Goal: Transaction & Acquisition: Book appointment/travel/reservation

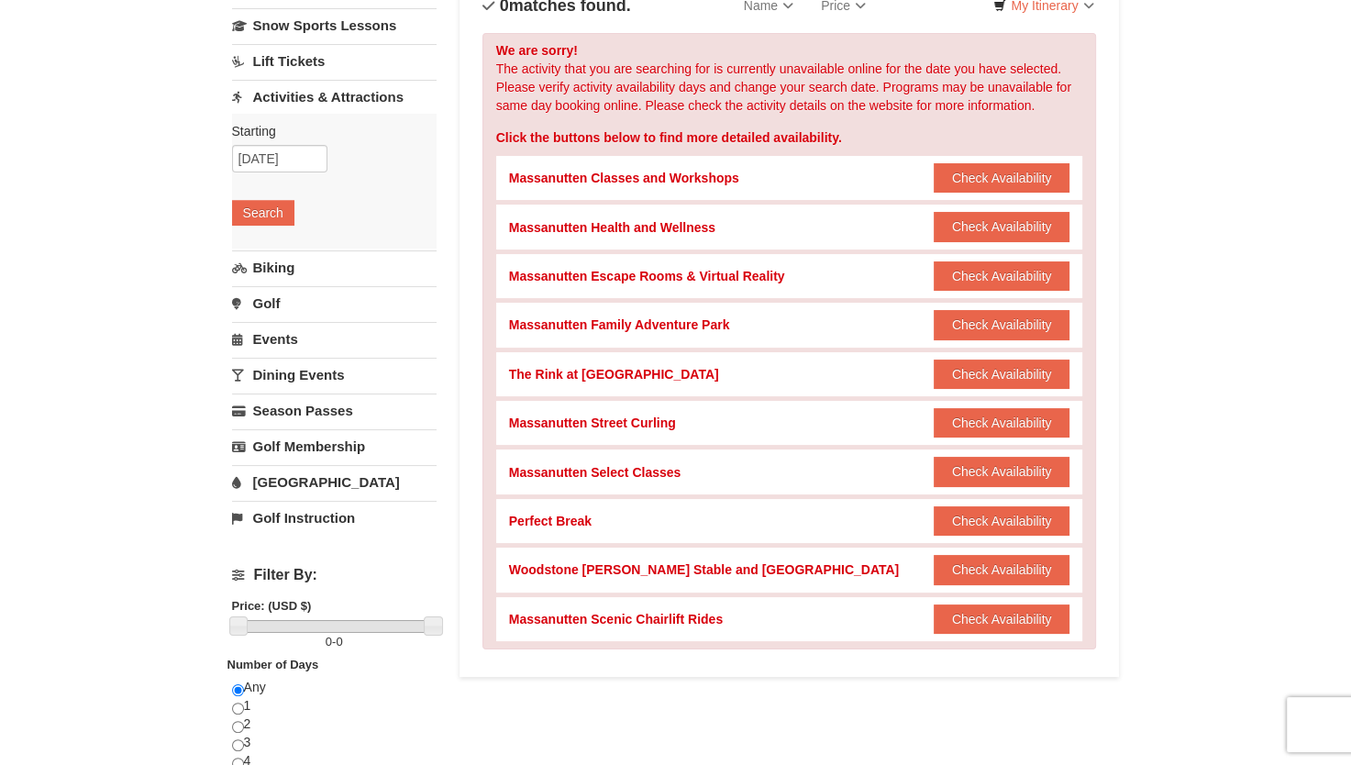
scroll to position [156, 0]
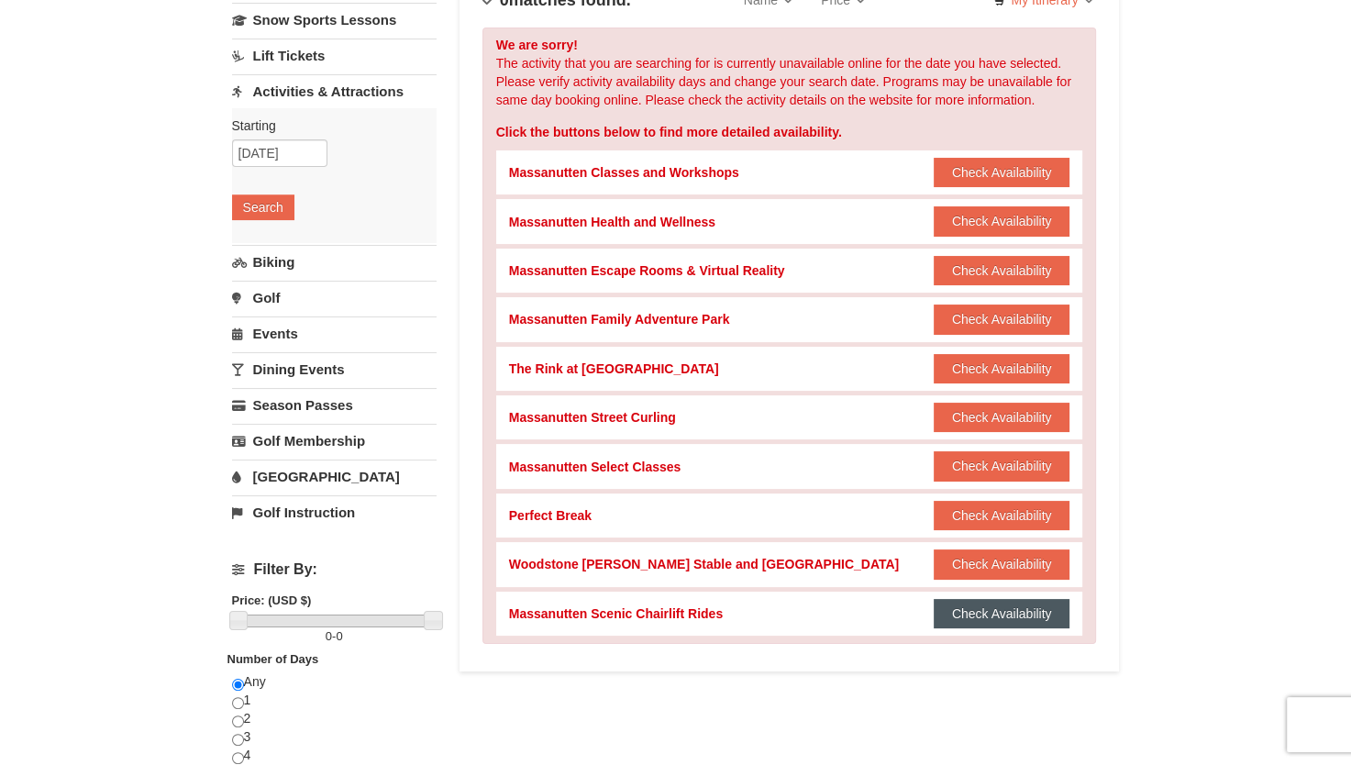
click at [996, 613] on button "Check Availability" at bounding box center [1001, 613] width 137 height 29
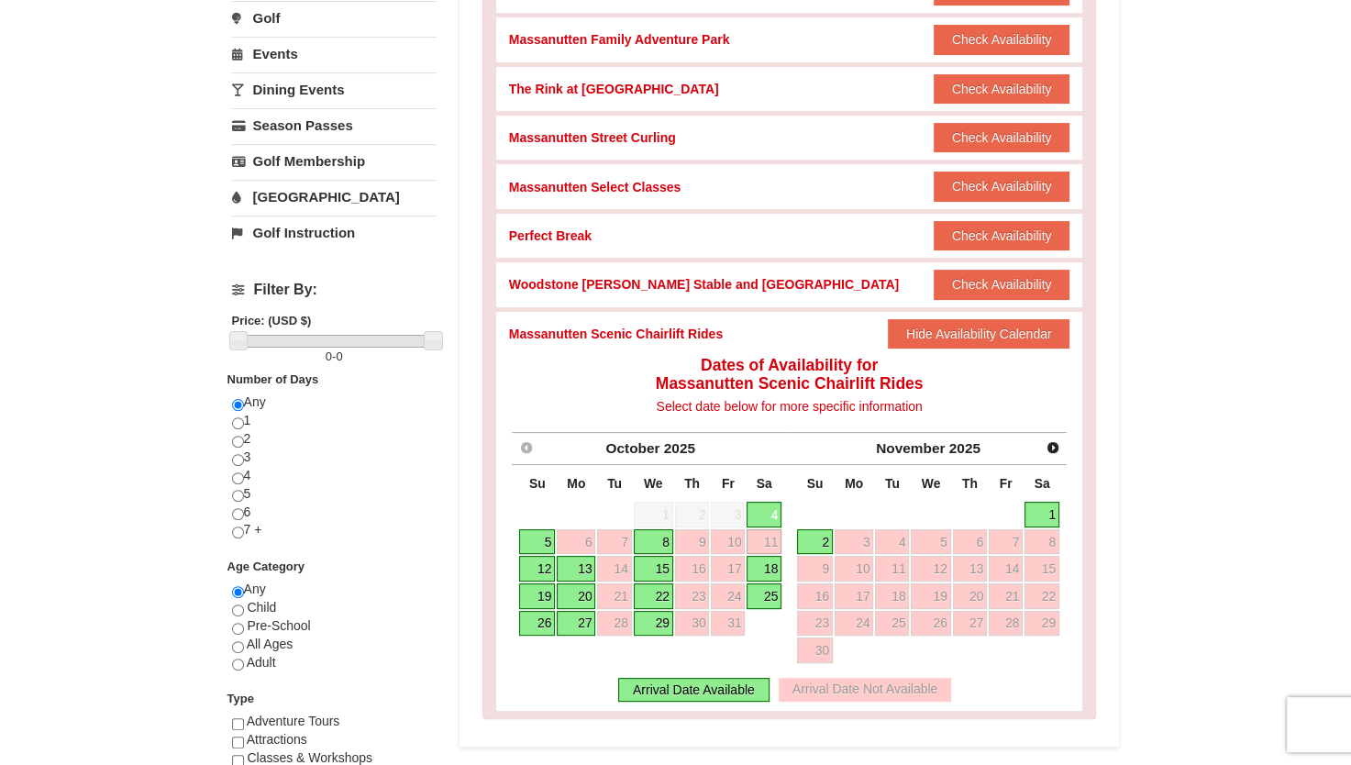
scroll to position [437, 0]
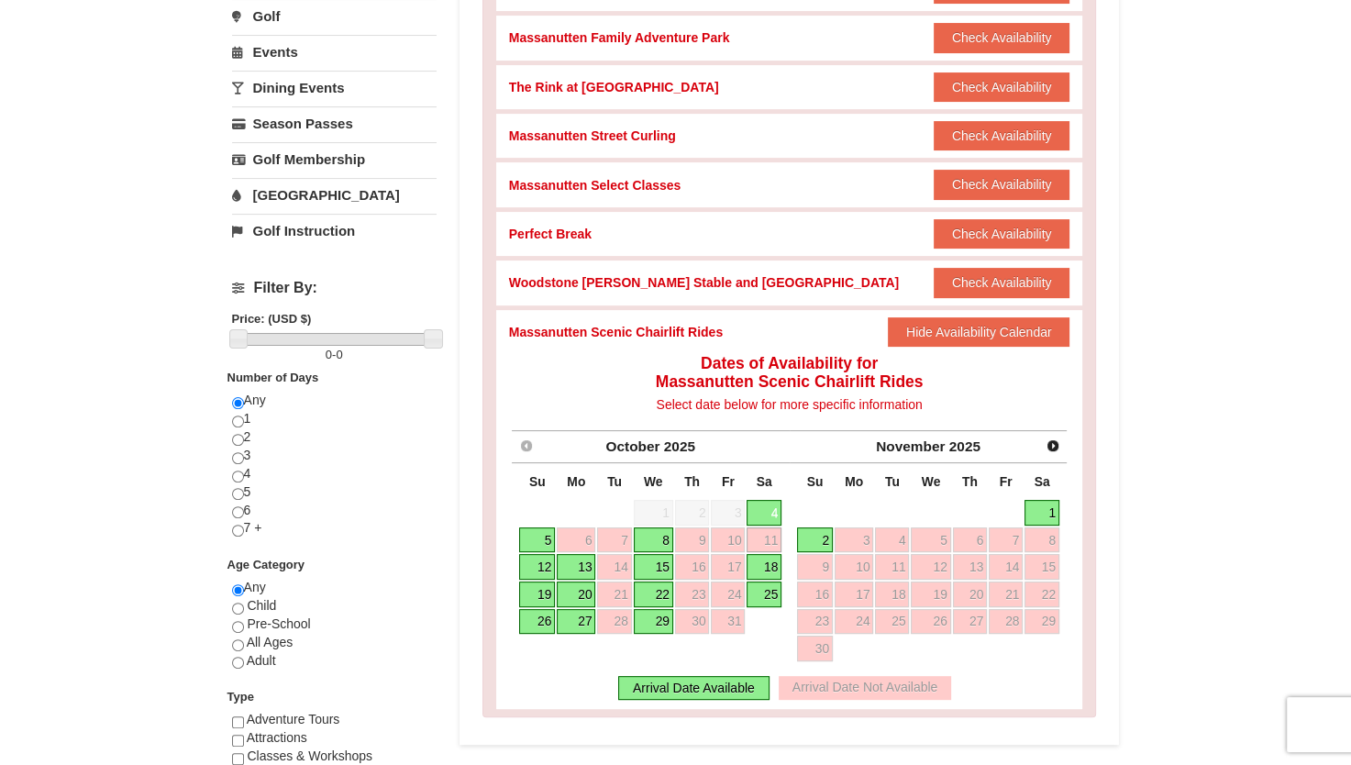
click at [535, 568] on link "12" at bounding box center [537, 567] width 36 height 26
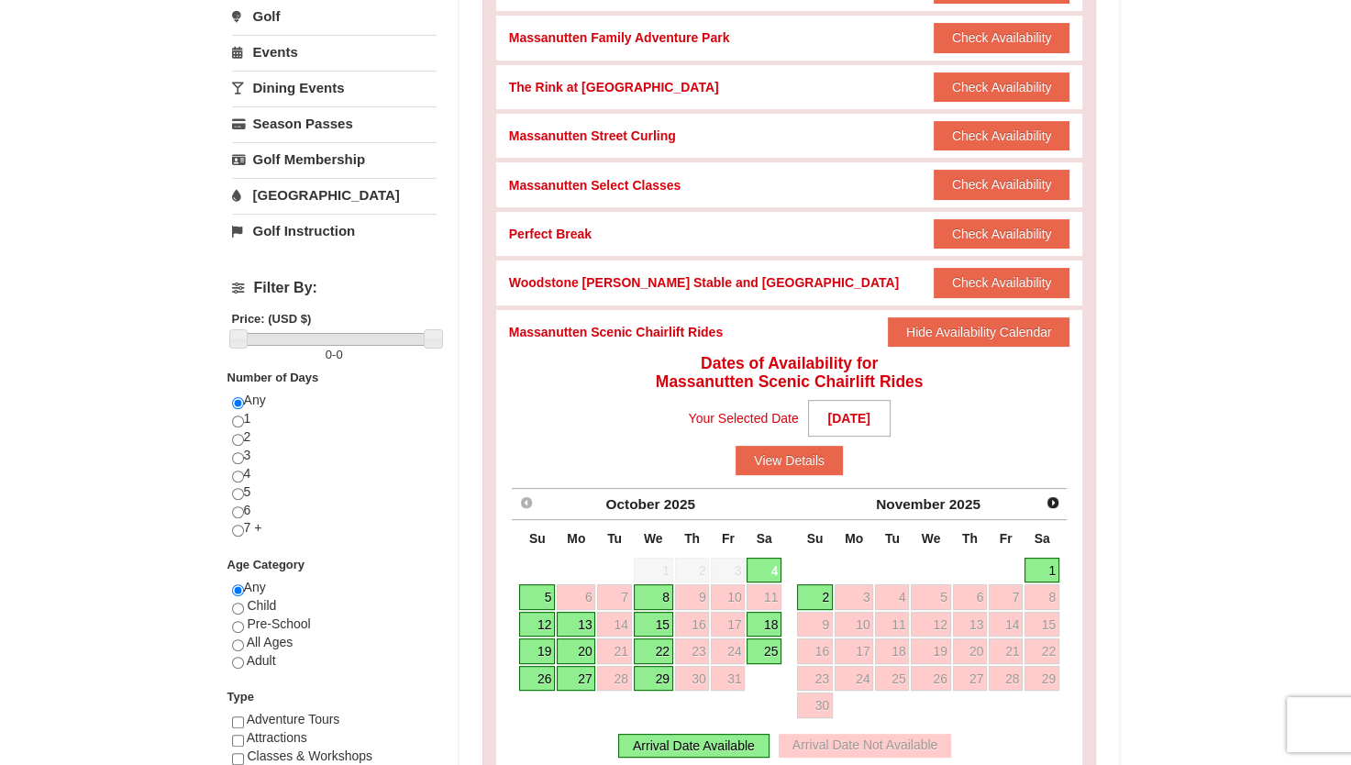
click at [543, 652] on link "19" at bounding box center [537, 651] width 36 height 26
click at [585, 656] on link "20" at bounding box center [576, 651] width 39 height 26
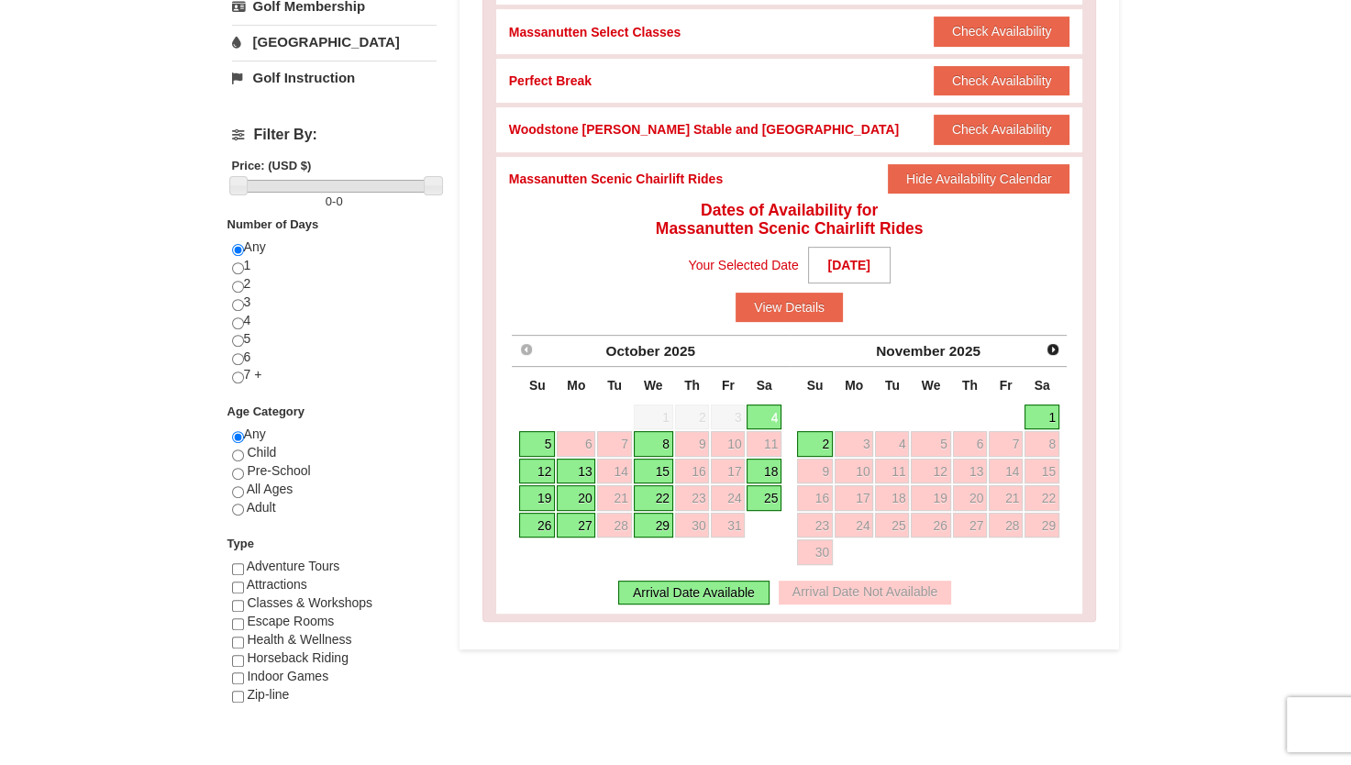
scroll to position [590, 0]
click at [549, 477] on link "12" at bounding box center [537, 471] width 36 height 26
click at [787, 314] on button "View Details" at bounding box center [788, 306] width 107 height 29
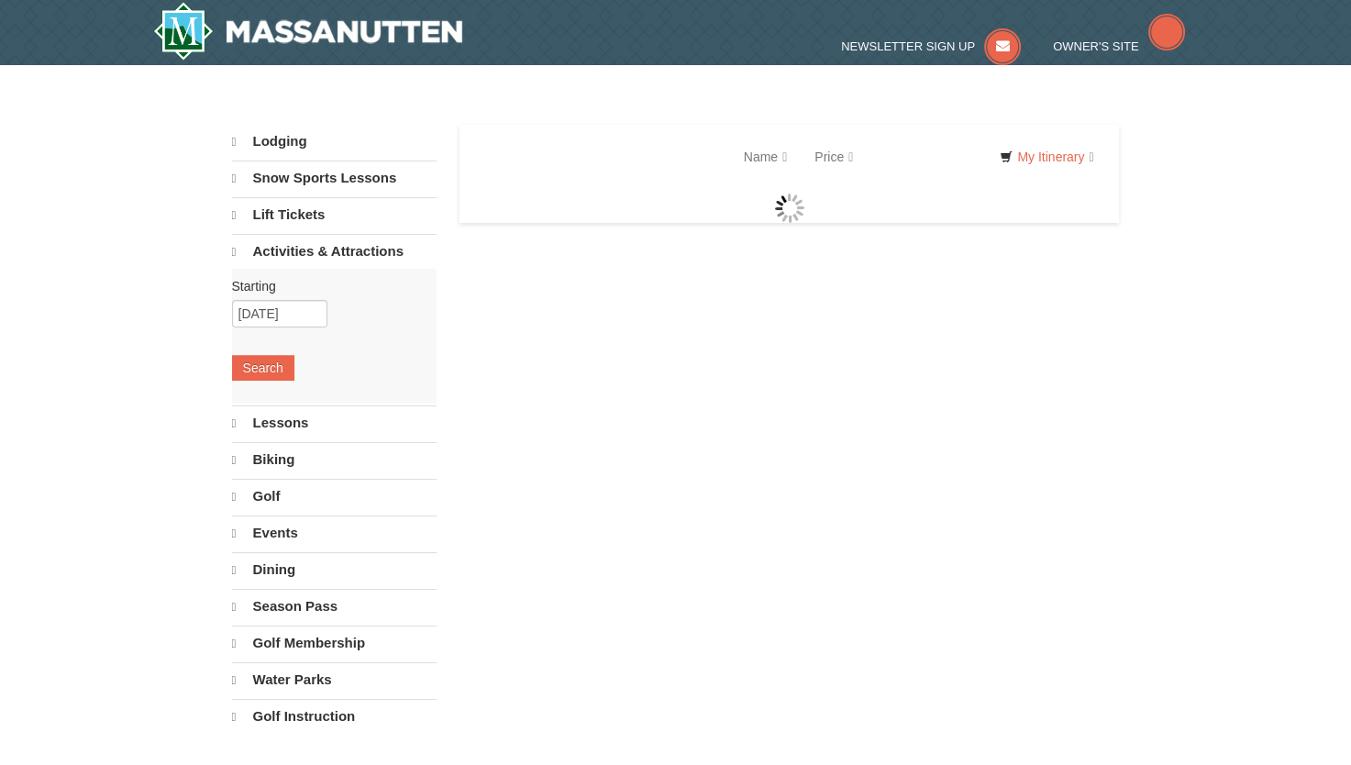
select select "10"
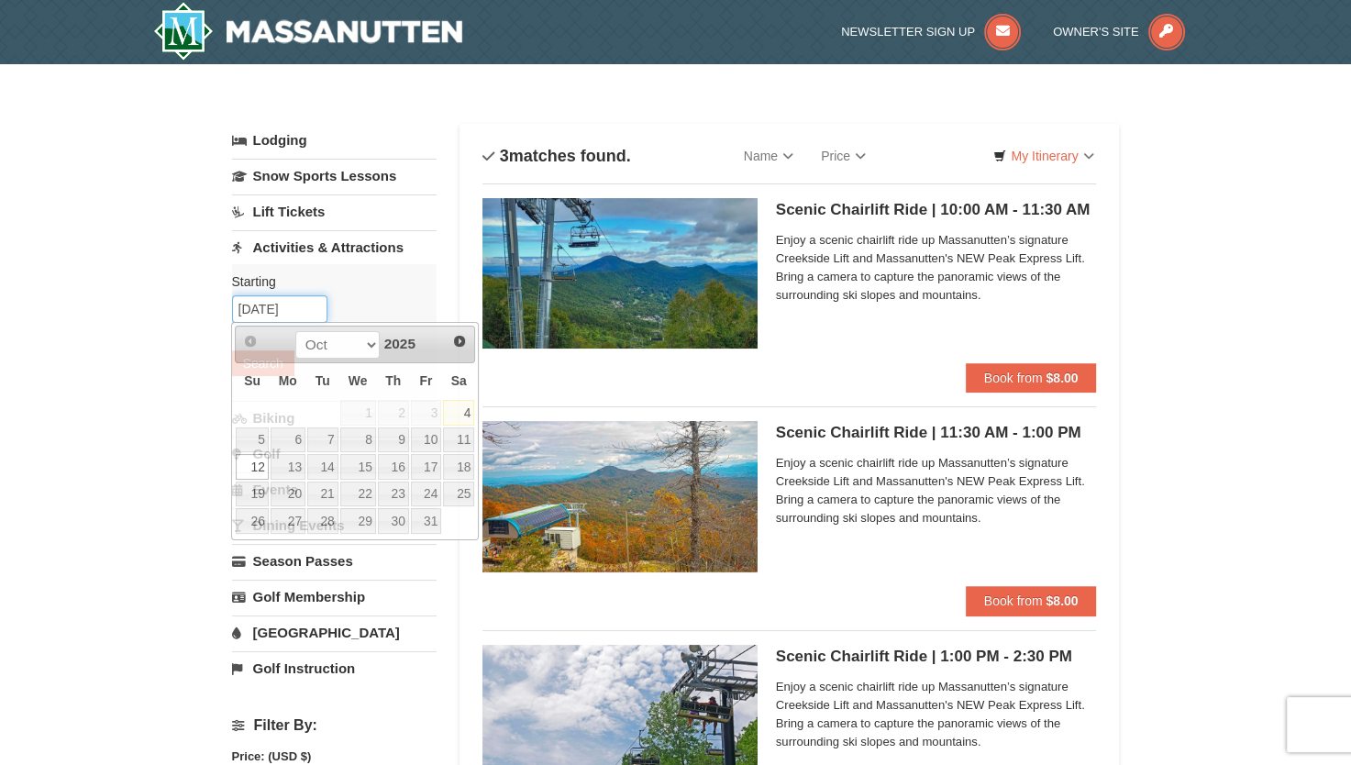
click at [279, 317] on input "[DATE]" at bounding box center [279, 309] width 95 height 28
click at [281, 463] on link "13" at bounding box center [287, 467] width 35 height 26
type input "[DATE]"
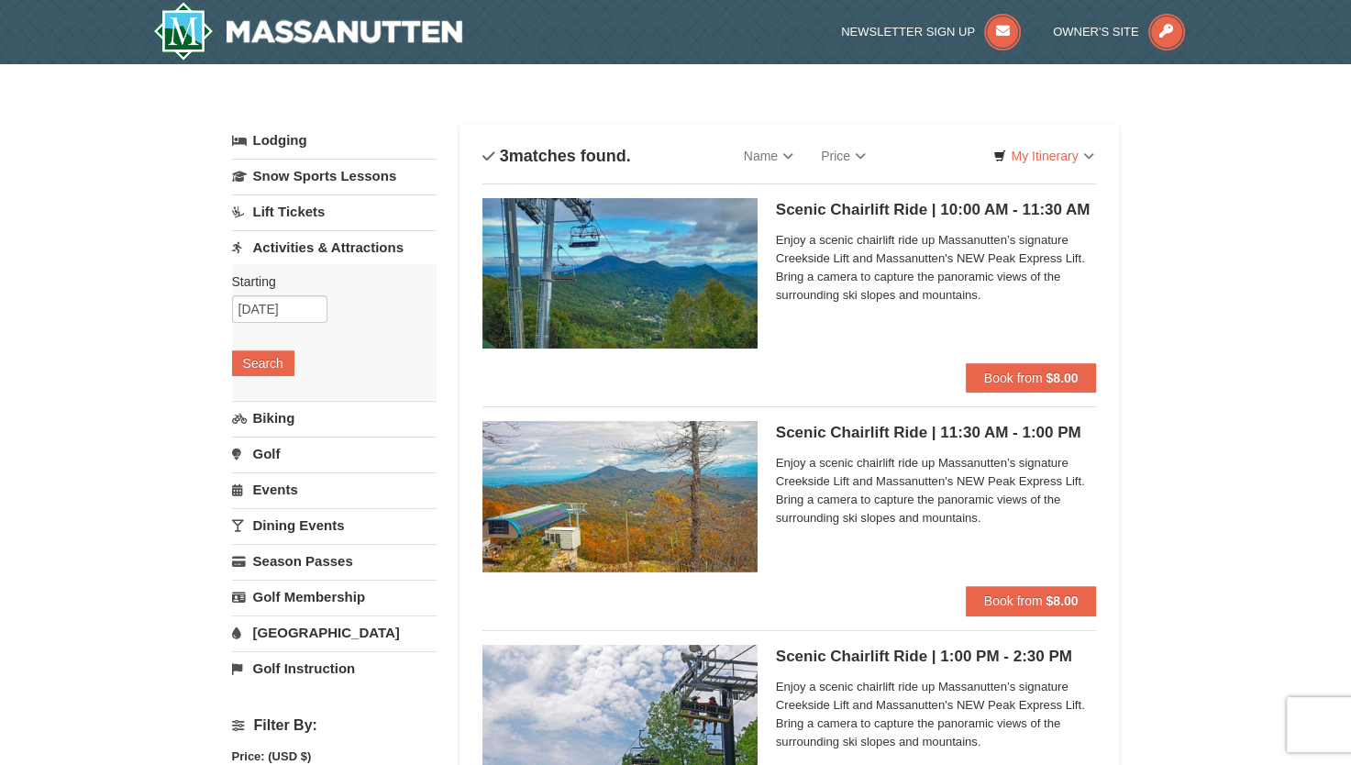
click at [1220, 321] on div "× Categories List Filter My Itinerary Questions? 1-540-289-9441 Lodging Arrival…" at bounding box center [675, 661] width 1351 height 1194
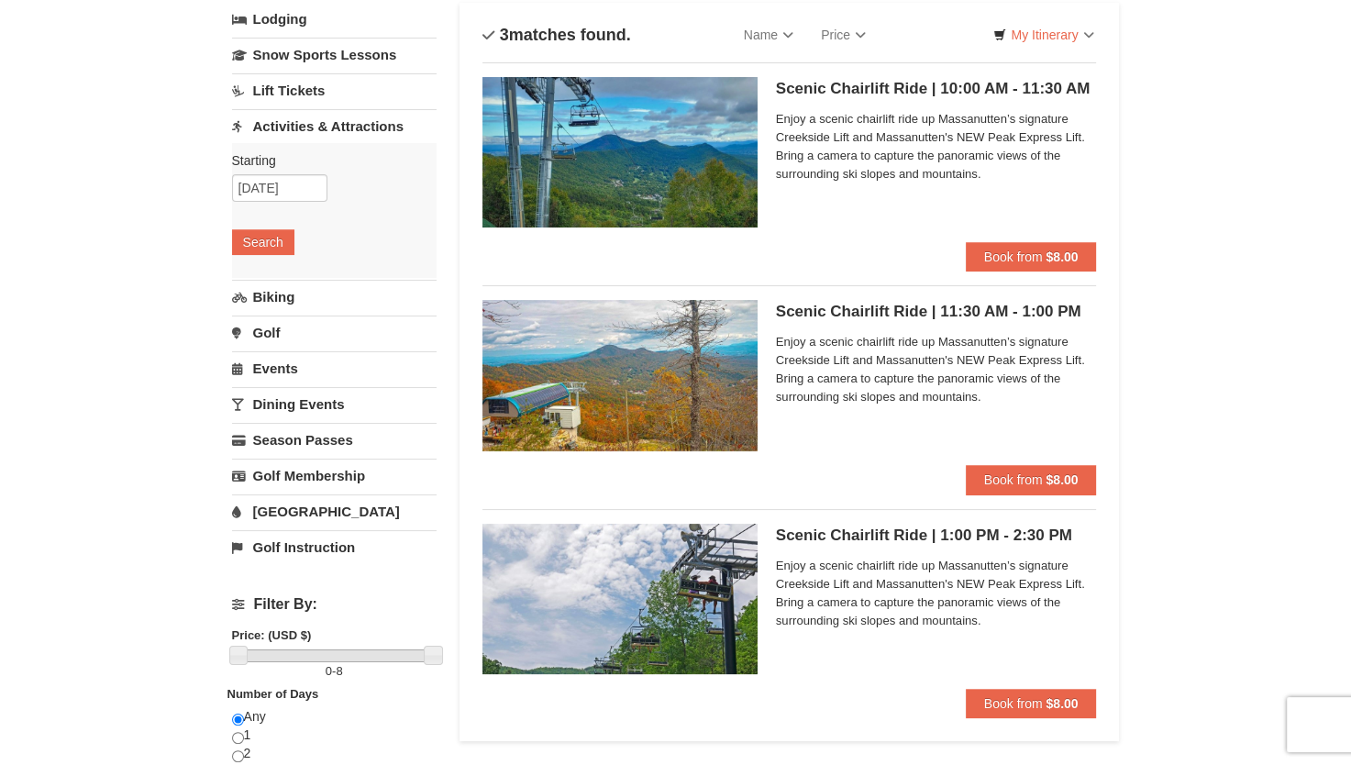
scroll to position [122, 0]
click at [1031, 252] on span "Book from" at bounding box center [1013, 255] width 59 height 15
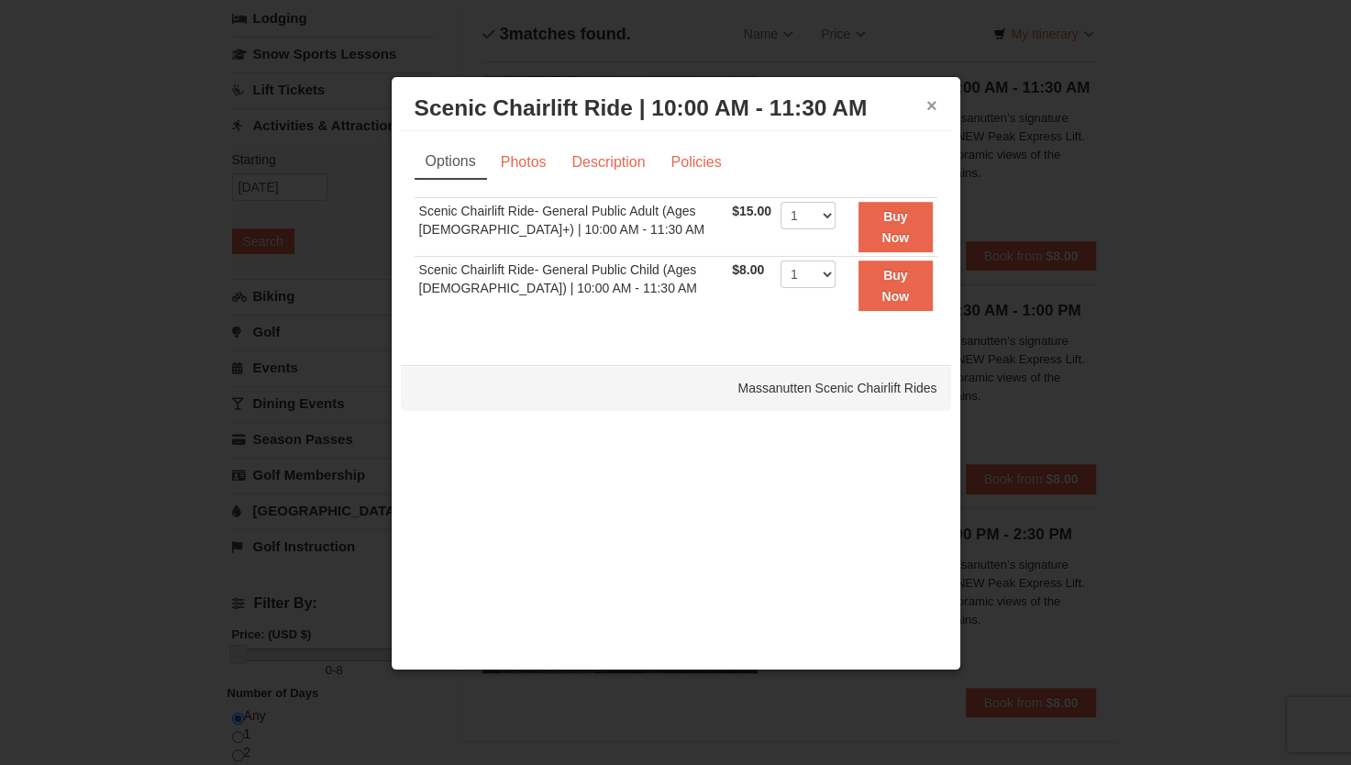
click at [932, 104] on button "×" at bounding box center [931, 105] width 11 height 18
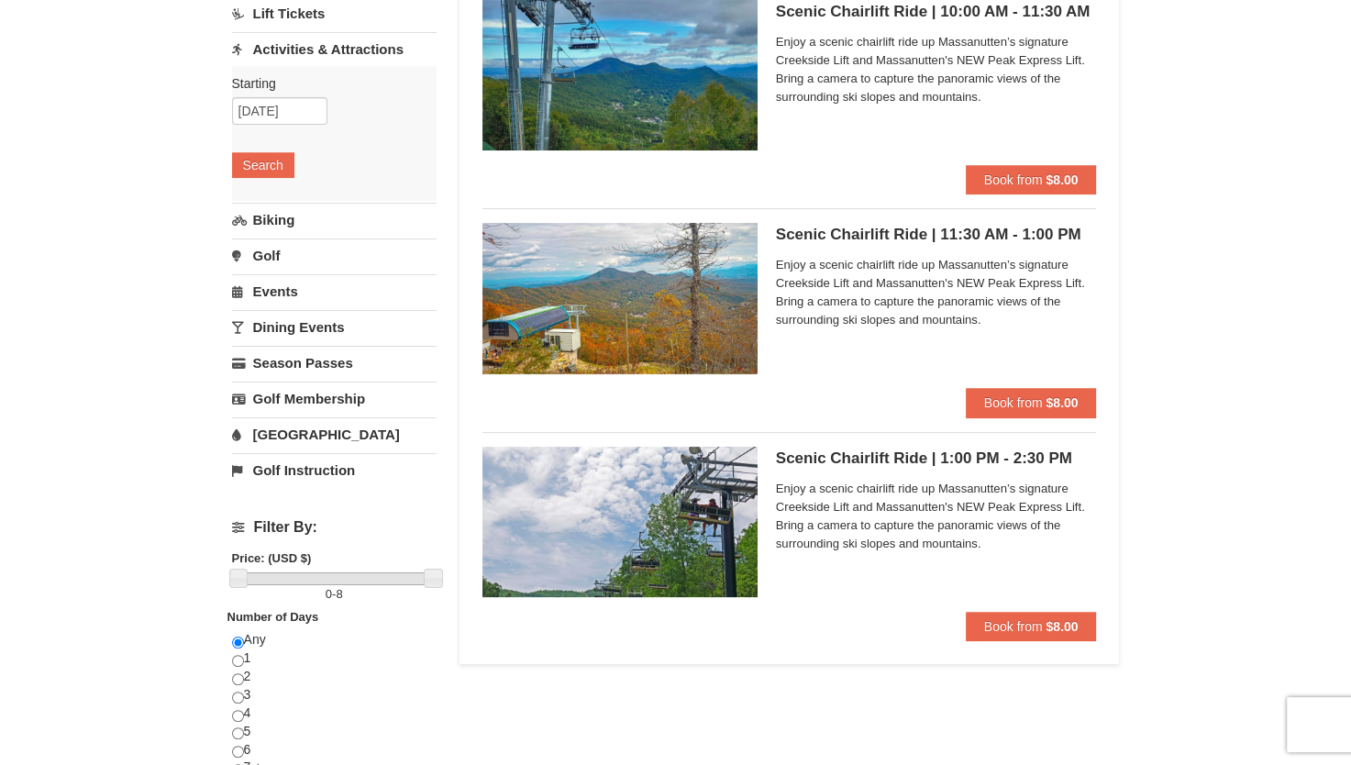
scroll to position [0, 0]
